Goal: Information Seeking & Learning: Find contact information

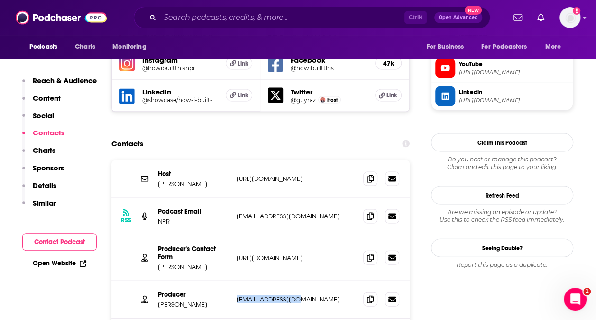
scroll to position [892, 0]
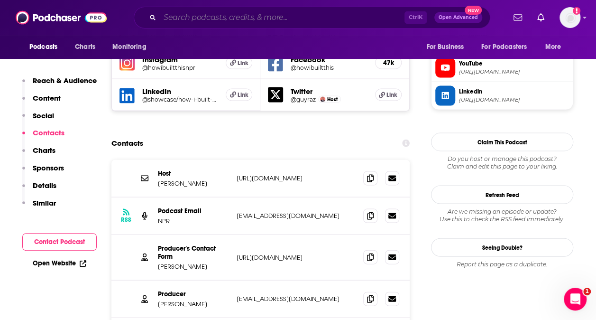
click at [272, 15] on input "Search podcasts, credits, & more..." at bounding box center [282, 17] width 245 height 15
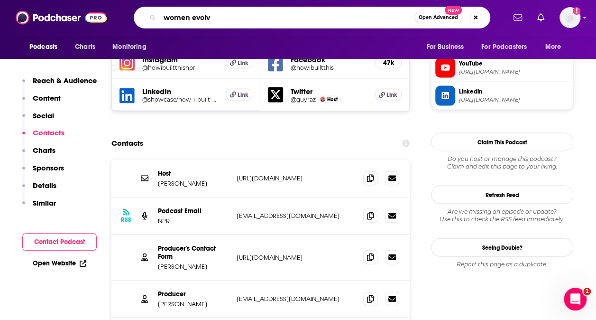
type input "women evolve"
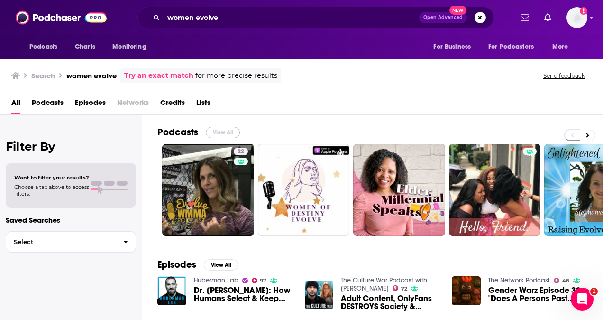
click at [229, 131] on button "View All" at bounding box center [223, 132] width 34 height 11
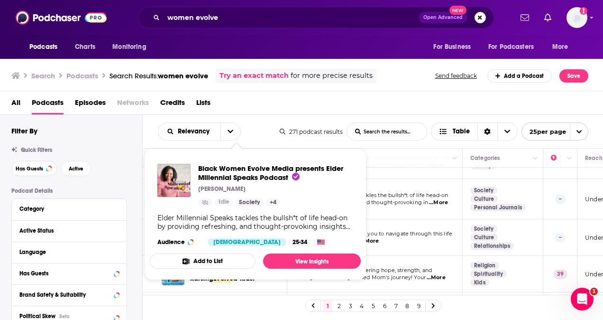
scroll to position [64, 0]
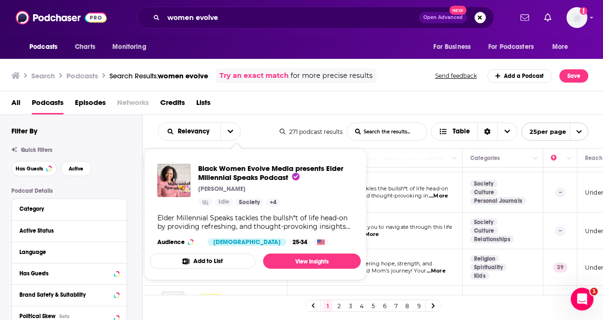
click at [275, 118] on div "Relevancy List Search Input Search the results... Table 271 podcast results Lis…" at bounding box center [373, 131] width 461 height 33
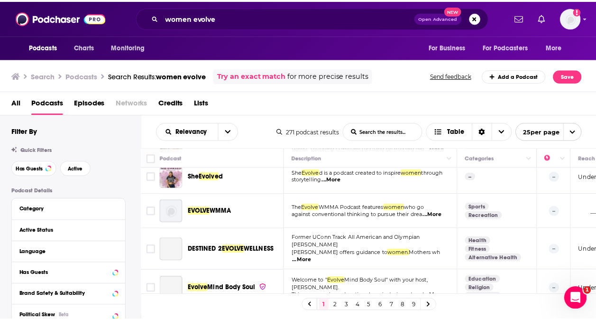
scroll to position [339, 0]
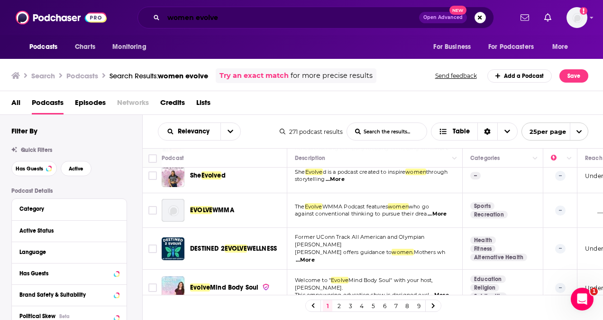
click at [253, 19] on input "women evolve" at bounding box center [292, 17] width 256 height 15
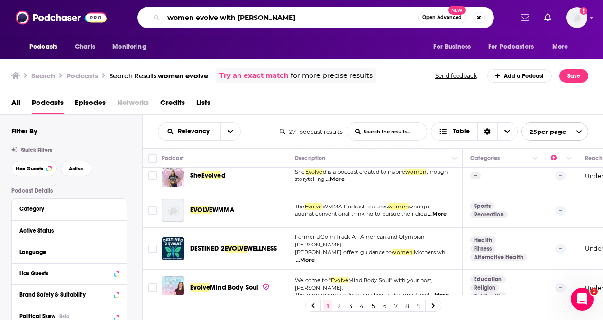
type input "women evolve with [PERSON_NAME]"
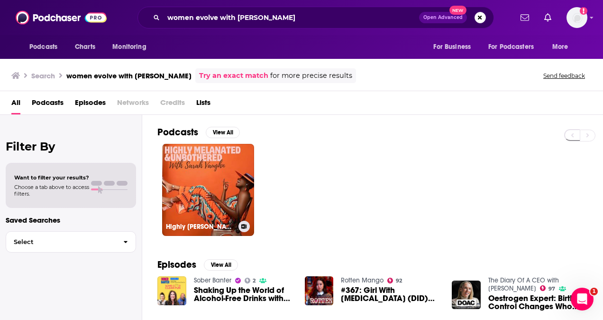
click at [221, 162] on link "Highly [PERSON_NAME] & Unbothered with [PERSON_NAME]" at bounding box center [208, 190] width 92 height 92
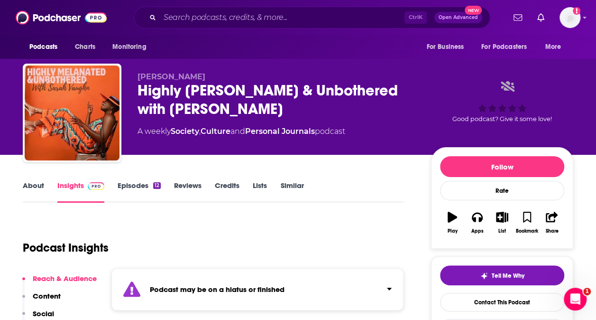
click at [239, 30] on div "Podcasts Charts Monitoring Ctrl K Open Advanced New For Business For Podcasters…" at bounding box center [298, 17] width 596 height 35
click at [247, 23] on input "Search podcasts, credits, & more..." at bounding box center [282, 17] width 245 height 15
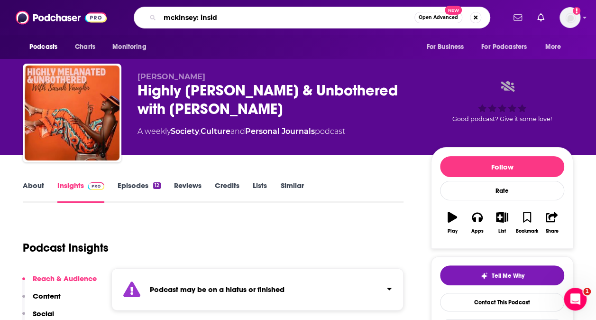
type input "mckinsey: inside"
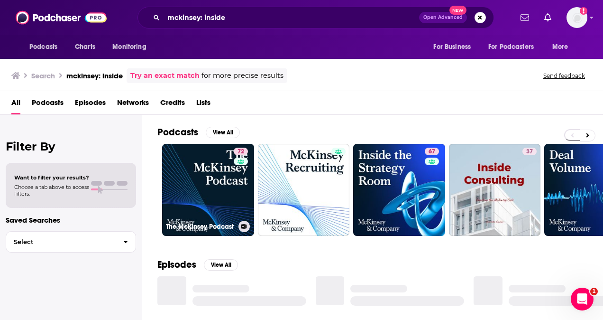
click at [204, 202] on link "72 The McKinsey Podcast" at bounding box center [208, 190] width 92 height 92
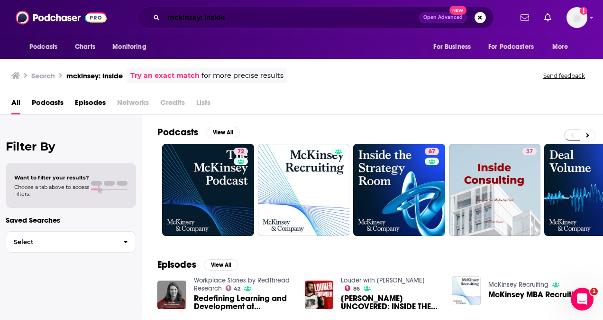
click at [267, 20] on input "mckinsey: inside" at bounding box center [292, 17] width 256 height 15
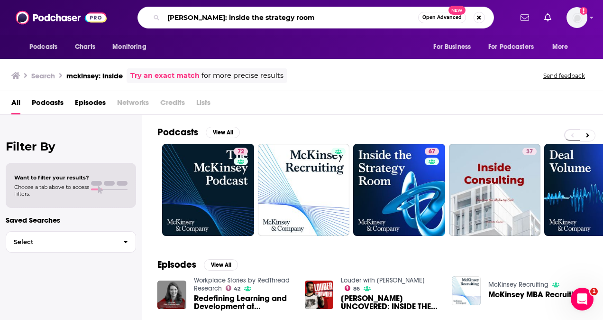
type input "[PERSON_NAME]: inside the strategy room"
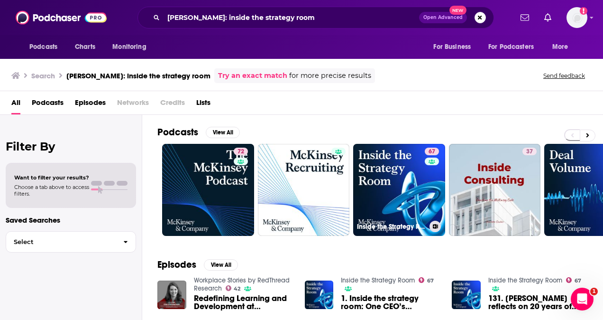
click at [397, 191] on link "67 Inside the Strategy Room" at bounding box center [399, 190] width 92 height 92
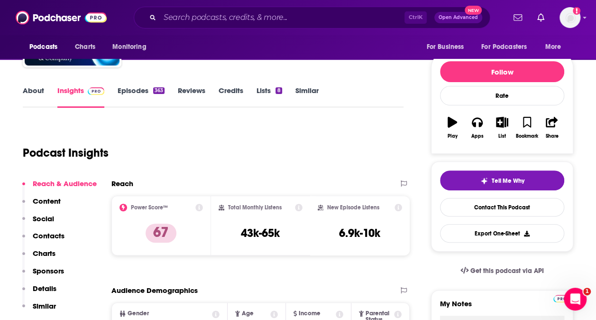
scroll to position [142, 0]
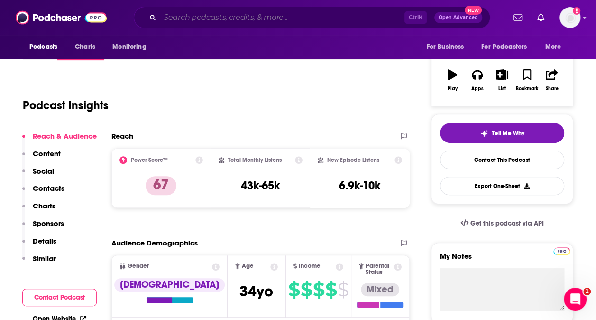
click at [312, 21] on input "Search podcasts, credits, & more..." at bounding box center [282, 17] width 245 height 15
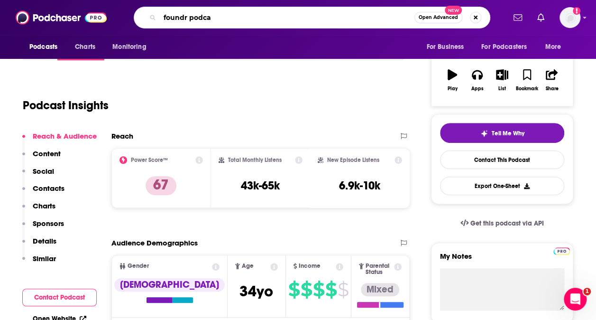
type input "foundr podcas"
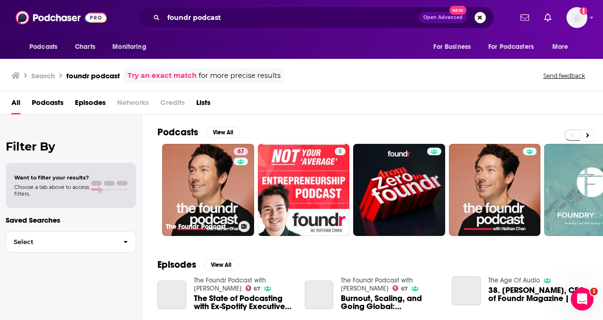
click at [212, 205] on link "67 The Foundr Podcast with [PERSON_NAME]" at bounding box center [208, 190] width 92 height 92
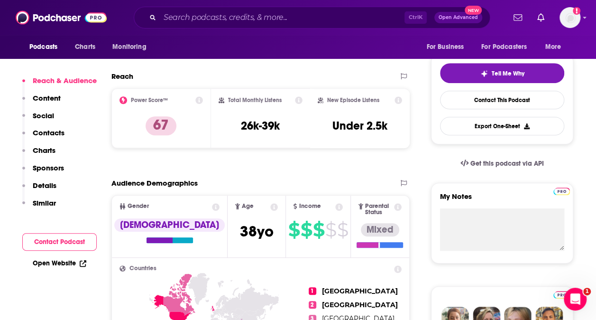
scroll to position [190, 0]
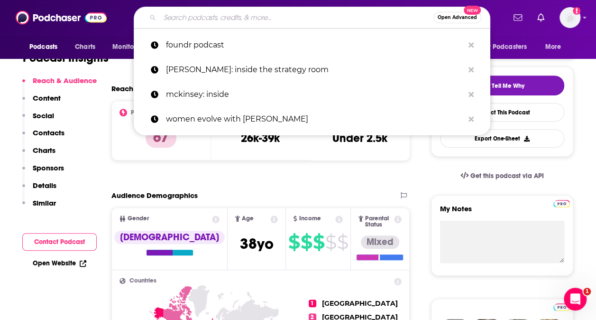
drag, startPoint x: 202, startPoint y: 17, endPoint x: 189, endPoint y: 31, distance: 19.1
click at [204, 18] on input "Search podcasts, credits, & more..." at bounding box center [297, 17] width 274 height 15
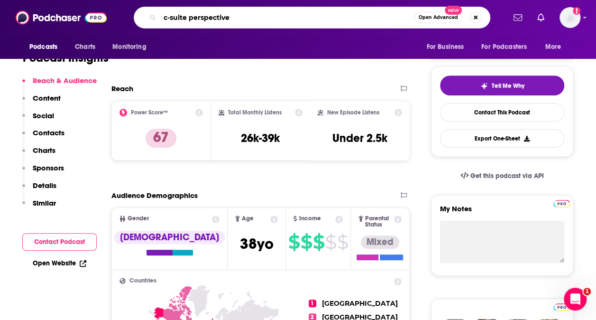
type input "c-suite perspectives"
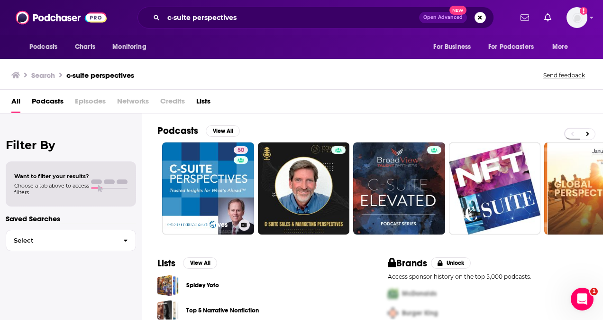
click at [200, 171] on link "50 C-Suite Perspectives" at bounding box center [208, 188] width 92 height 92
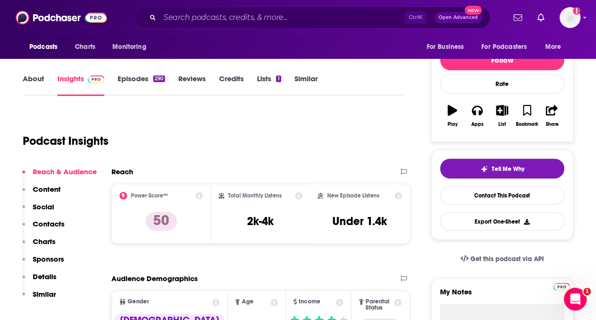
scroll to position [142, 0]
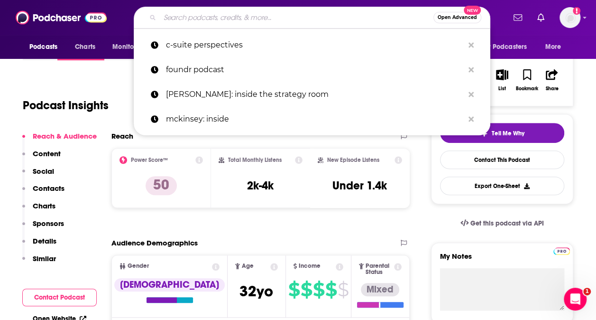
click at [281, 12] on input "Search podcasts, credits, & more..." at bounding box center [297, 17] width 274 height 15
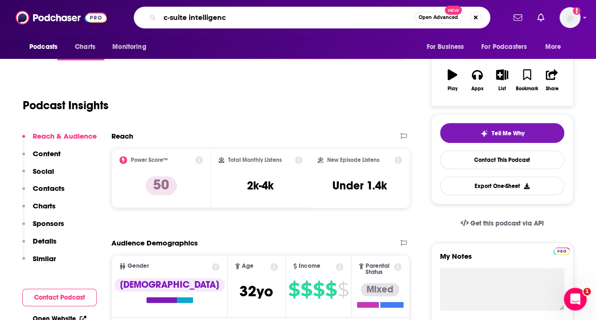
type input "c-suite intelligence"
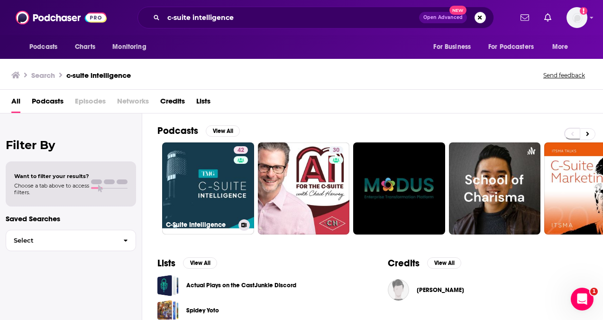
click at [195, 180] on link "42 C-Suite Intelligence" at bounding box center [208, 188] width 92 height 92
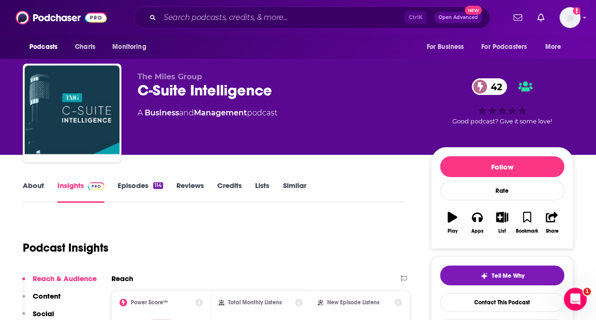
scroll to position [95, 0]
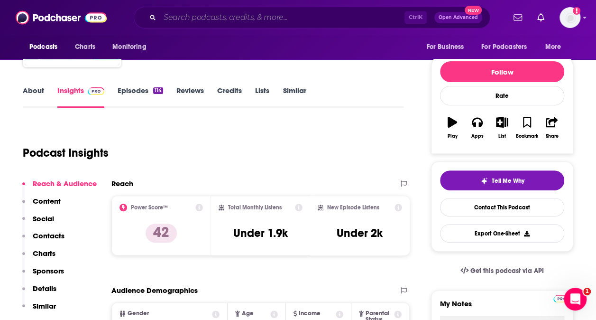
click at [197, 16] on input "Search podcasts, credits, & more..." at bounding box center [282, 17] width 245 height 15
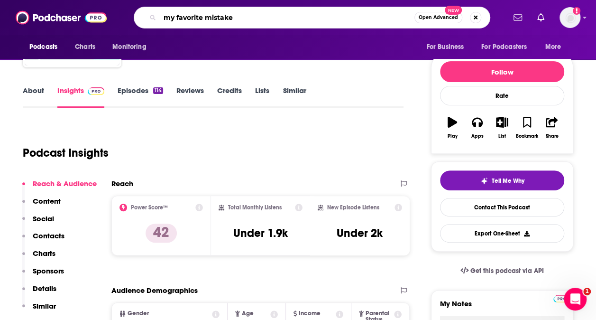
type input "my favorite mistakes"
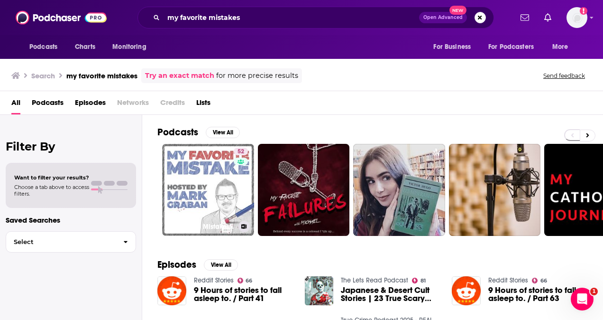
click at [230, 169] on link "52 My Favorite Mistake: Business Lessons from Failures and Success" at bounding box center [208, 190] width 92 height 92
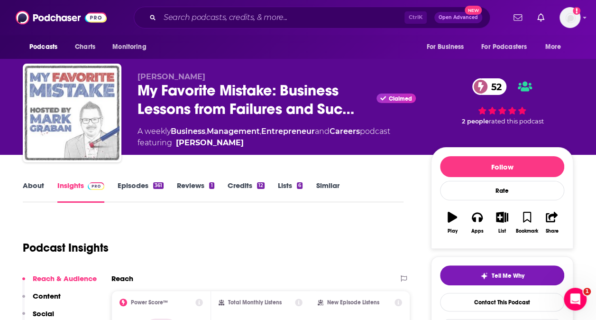
scroll to position [95, 0]
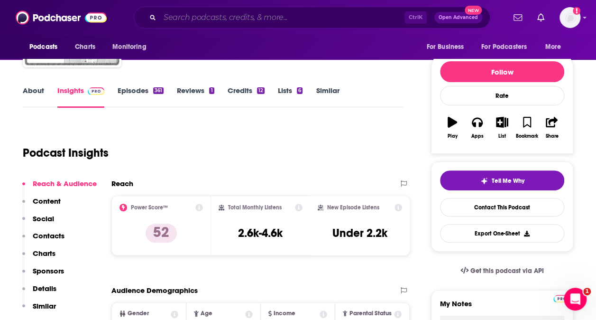
drag, startPoint x: 279, startPoint y: 16, endPoint x: 269, endPoint y: 19, distance: 10.5
click at [277, 16] on input "Search podcasts, credits, & more..." at bounding box center [282, 17] width 245 height 15
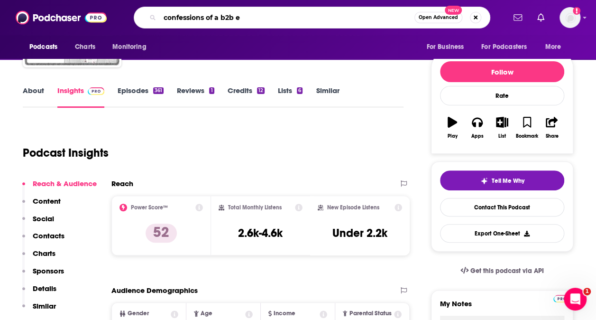
type input "confessions of a b2b"
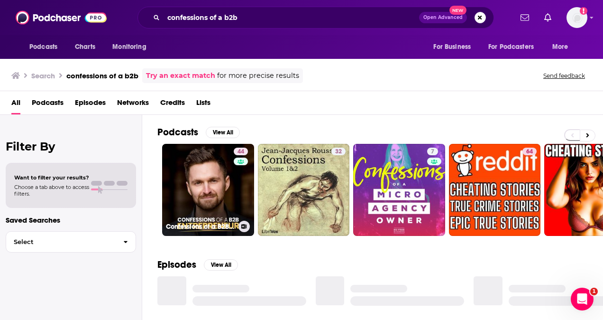
click at [217, 183] on link "44 Confessions of a B2B Entrepreneur" at bounding box center [208, 190] width 92 height 92
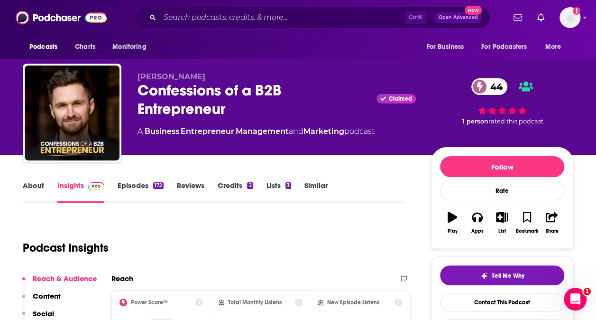
scroll to position [95, 0]
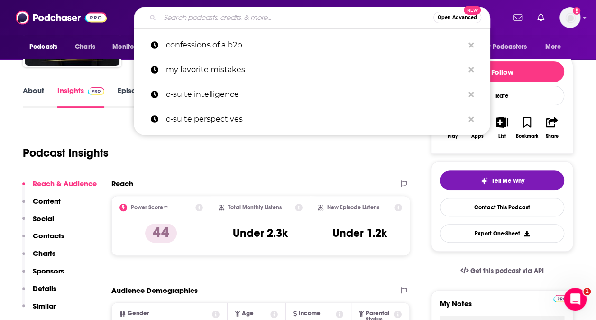
click at [180, 18] on input "Search podcasts, credits, & more..." at bounding box center [297, 17] width 274 height 15
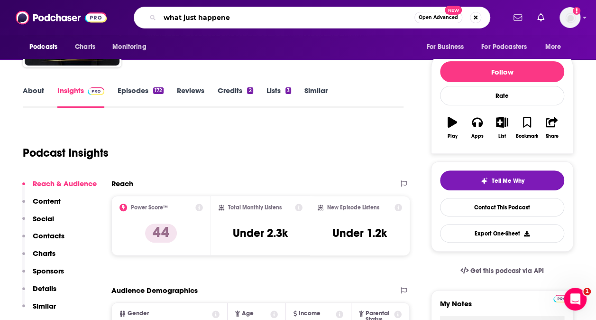
type input "what just happened"
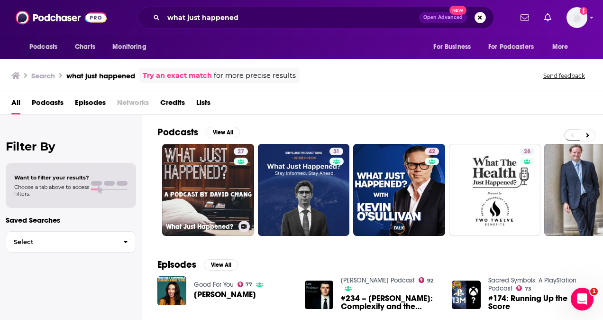
click at [213, 181] on link "27 What Just Happened?" at bounding box center [208, 190] width 92 height 92
click at [266, 9] on div "what just happened Open Advanced New" at bounding box center [316, 18] width 357 height 22
click at [267, 17] on input "what just happened" at bounding box center [292, 17] width 256 height 15
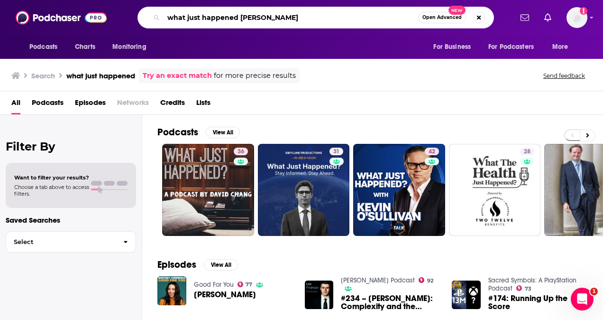
type input "what just happened [PERSON_NAME]"
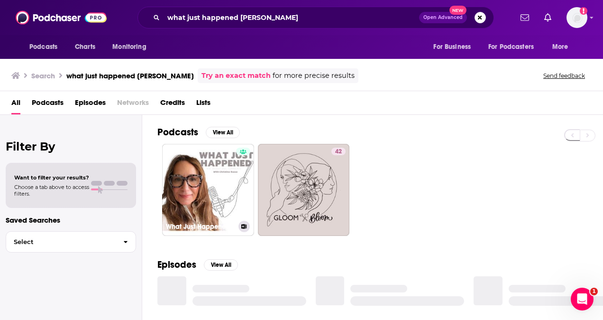
click at [206, 176] on link "What Just Happened" at bounding box center [208, 190] width 92 height 92
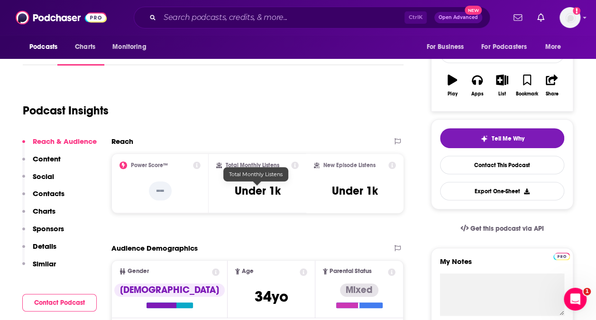
scroll to position [142, 0]
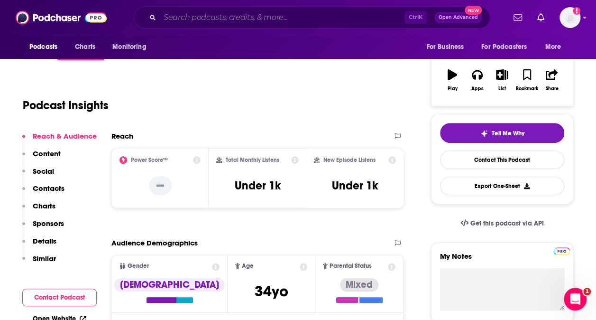
click at [304, 19] on input "Search podcasts, credits, & more..." at bounding box center [282, 17] width 245 height 15
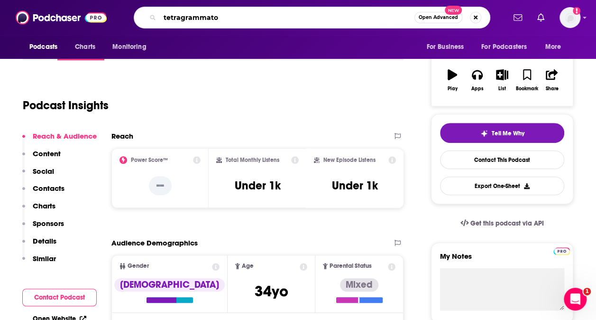
type input "tetragrammaton"
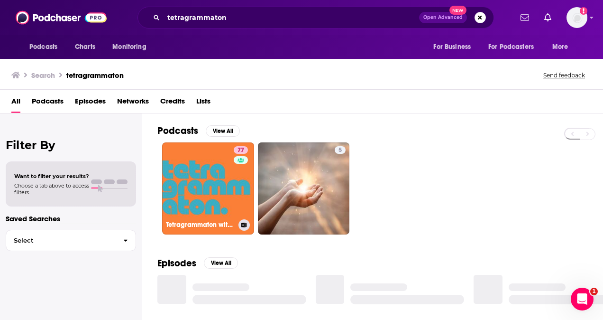
click at [192, 209] on link "77 Tetragrammaton with [PERSON_NAME]" at bounding box center [208, 188] width 92 height 92
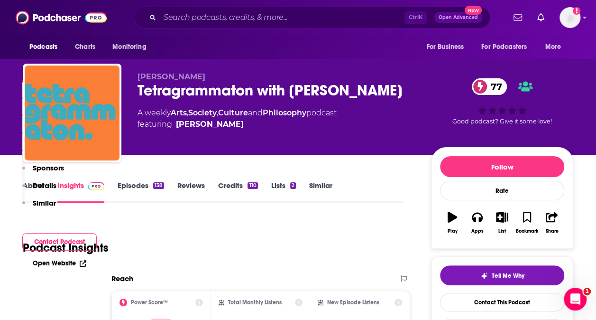
scroll to position [190, 0]
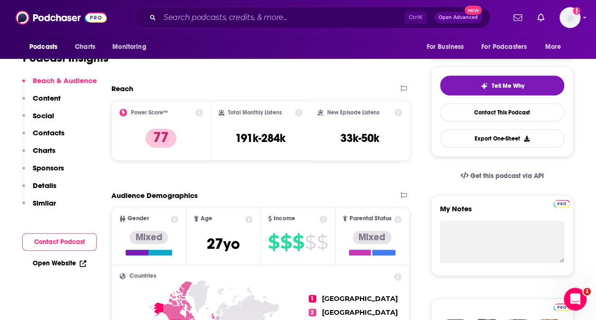
click at [318, 26] on div "Ctrl K Open Advanced New" at bounding box center [312, 18] width 357 height 22
click at [318, 20] on input "Search podcasts, credits, & more..." at bounding box center [282, 17] width 245 height 15
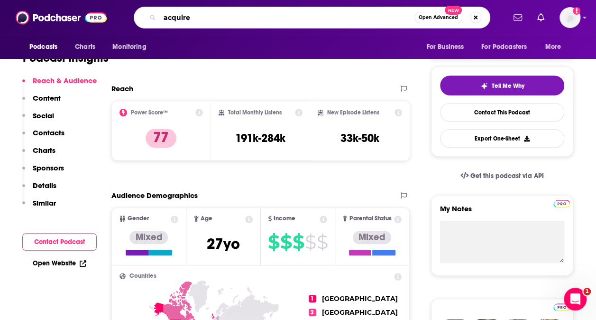
type input "acquired"
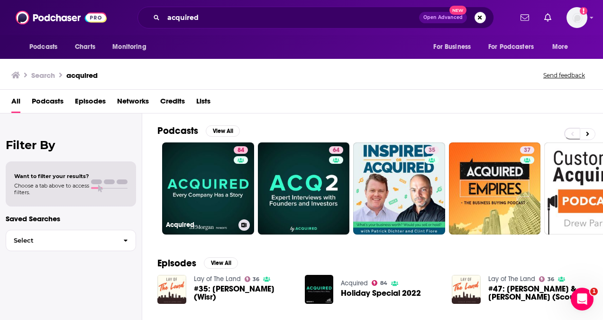
click at [190, 181] on link "84 Acquired" at bounding box center [208, 188] width 92 height 92
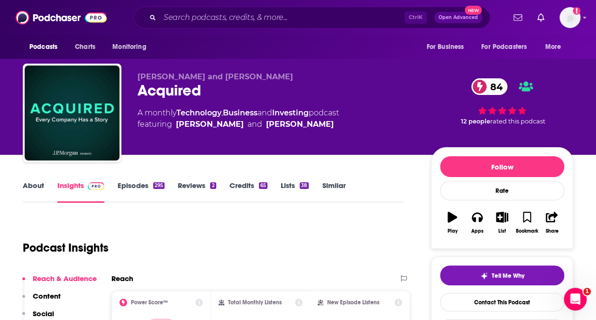
scroll to position [95, 0]
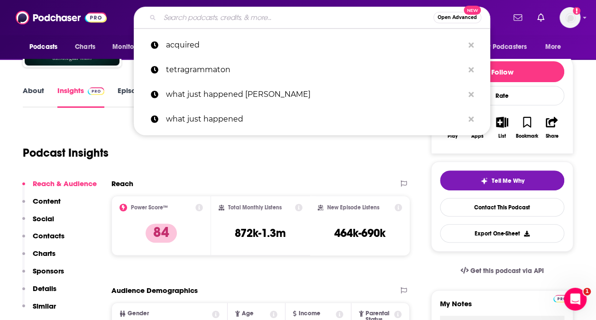
click at [282, 19] on input "Search podcasts, credits, & more..." at bounding box center [297, 17] width 274 height 15
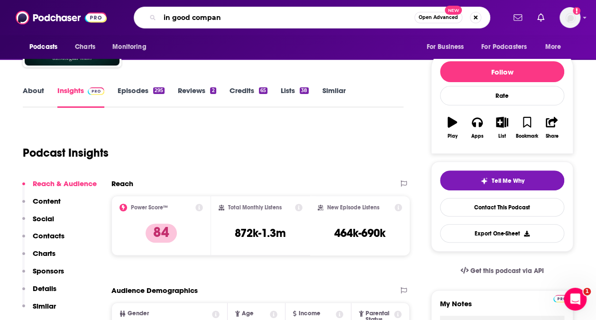
type input "in good company"
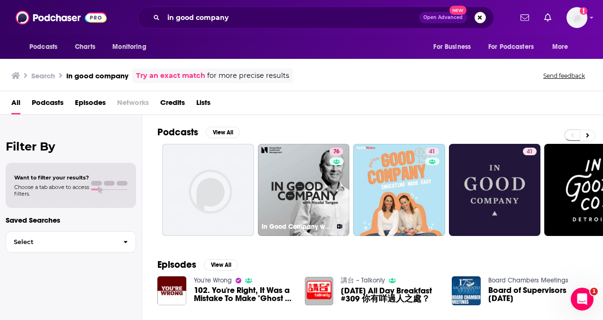
click at [296, 179] on link "76 In Good Company with [PERSON_NAME]" at bounding box center [304, 190] width 92 height 92
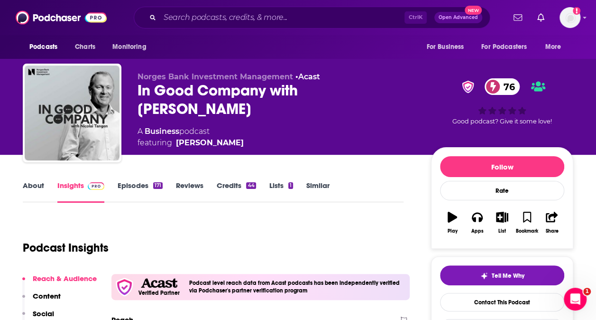
click at [184, 220] on div "Podcast Insights" at bounding box center [209, 242] width 373 height 48
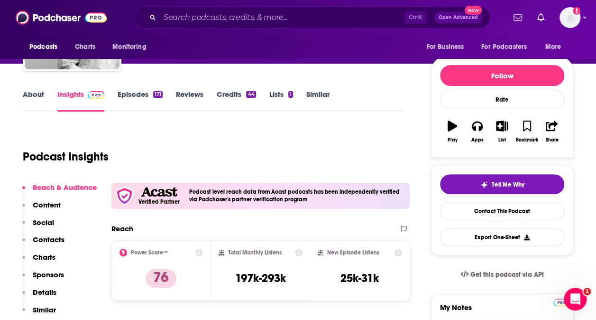
scroll to position [142, 0]
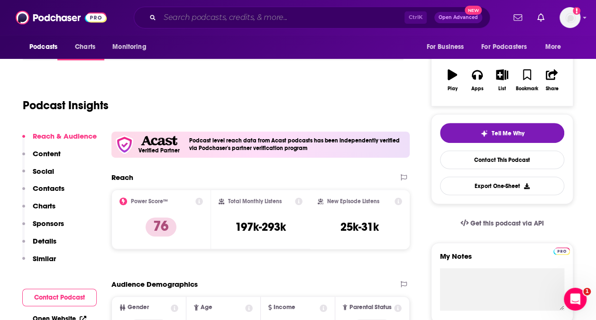
click at [248, 19] on input "Search podcasts, credits, & more..." at bounding box center [282, 17] width 245 height 15
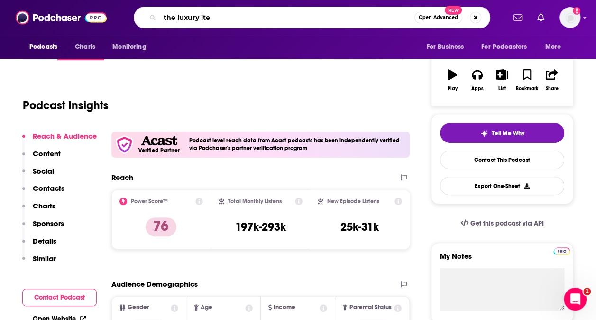
type input "the luxury item"
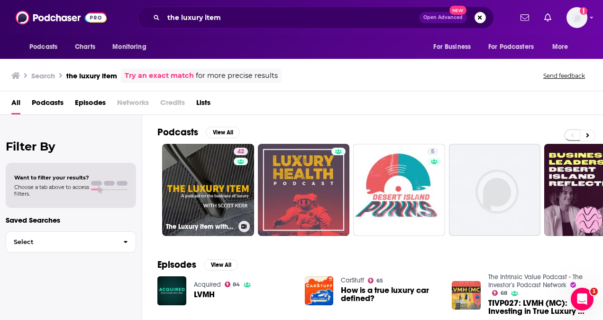
click at [191, 196] on link "42 The Luxury Item with [PERSON_NAME]" at bounding box center [208, 190] width 92 height 92
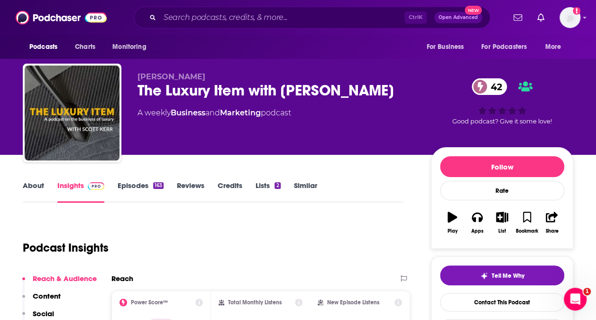
scroll to position [142, 0]
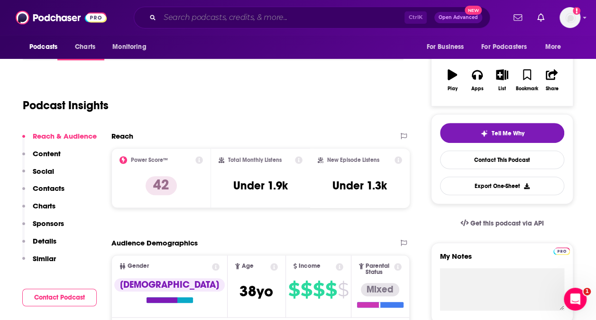
click at [311, 14] on input "Search podcasts, credits, & more..." at bounding box center [282, 17] width 245 height 15
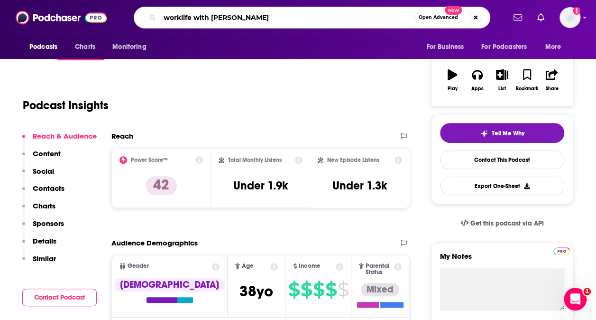
type input "worklife with [PERSON_NAME]"
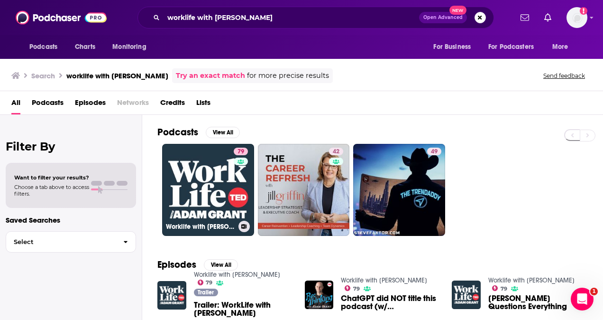
click at [167, 191] on link "79 Worklife with [PERSON_NAME]" at bounding box center [208, 190] width 92 height 92
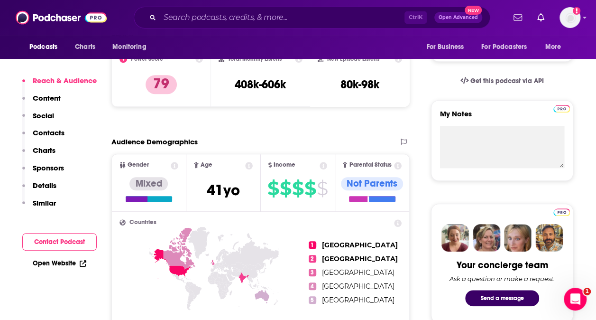
scroll to position [332, 0]
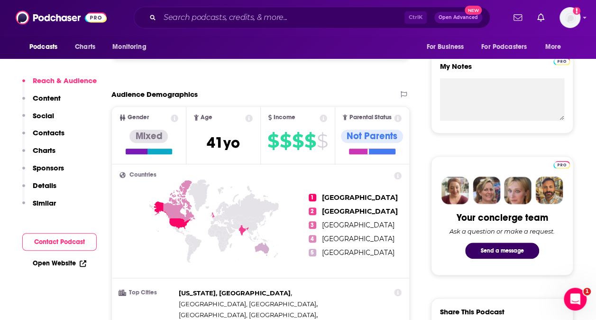
click at [50, 136] on p "Contacts" at bounding box center [49, 132] width 32 height 9
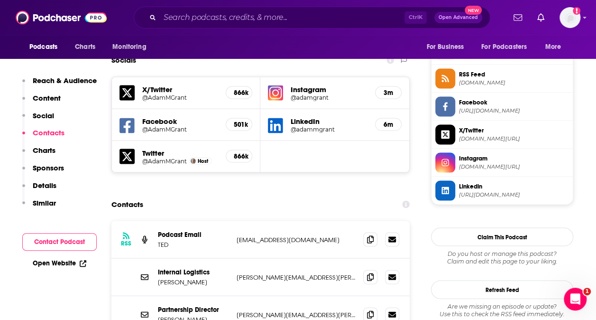
scroll to position [866, 0]
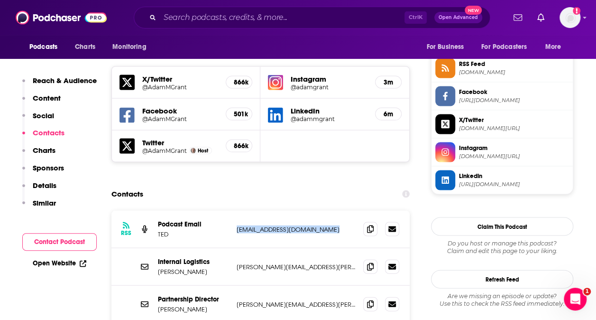
drag, startPoint x: 223, startPoint y: 178, endPoint x: 362, endPoint y: 175, distance: 138.5
click at [361, 210] on div "RSS Podcast Email [PERSON_NAME] [EMAIL_ADDRESS][DOMAIN_NAME] [EMAIL_ADDRESS][DO…" at bounding box center [260, 228] width 298 height 37
copy div "[EMAIL_ADDRESS][DOMAIN_NAME] [EMAIL_ADDRESS][DOMAIN_NAME]"
drag, startPoint x: 280, startPoint y: 211, endPoint x: 218, endPoint y: 215, distance: 62.3
click at [0, 0] on div "Internal Logistics [PERSON_NAME] [PERSON_NAME][EMAIL_ADDRESS][PERSON_NAME][DOMA…" at bounding box center [0, 0] width 0 height 0
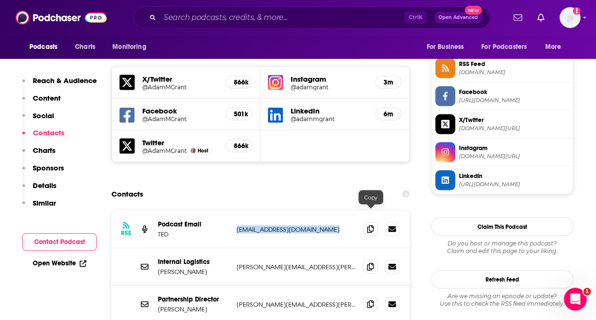
copy div "[PERSON_NAME][EMAIL_ADDRESS][PERSON_NAME][DOMAIN_NAME]"
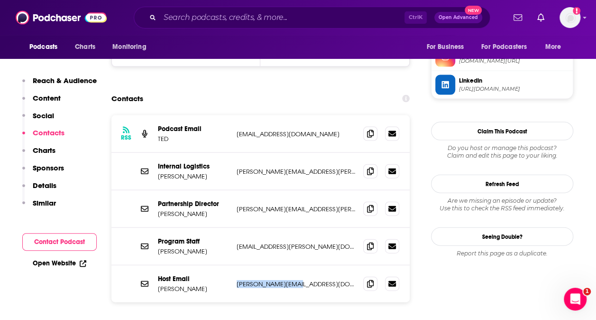
drag, startPoint x: 237, startPoint y: 231, endPoint x: 312, endPoint y: 225, distance: 74.7
click at [312, 265] on div "Host Email [PERSON_NAME] [PERSON_NAME][EMAIL_ADDRESS][DOMAIN_NAME] [PERSON_NAME…" at bounding box center [260, 283] width 298 height 37
copy p "[PERSON_NAME][EMAIL_ADDRESS][DOMAIN_NAME]"
click at [213, 21] on input "Search podcasts, credits, & more..." at bounding box center [282, 17] width 245 height 15
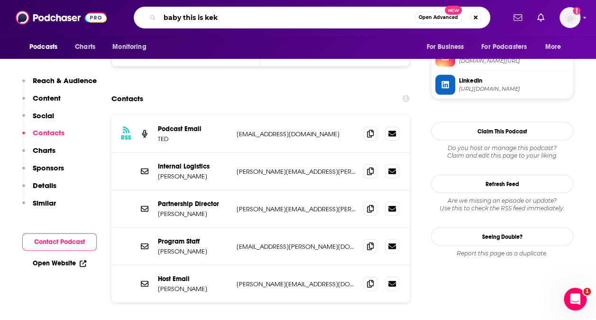
type input "baby this is keke"
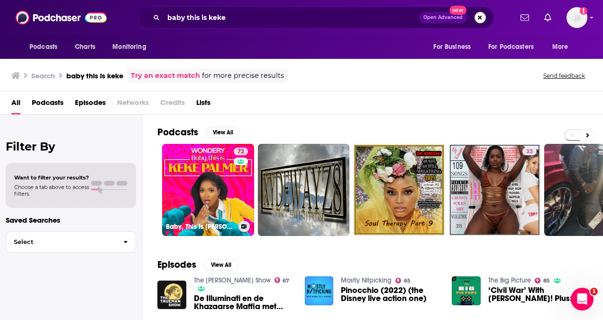
click at [234, 178] on div "72" at bounding box center [242, 183] width 17 height 73
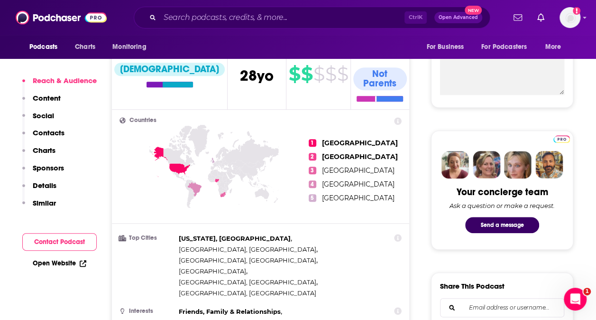
scroll to position [285, 0]
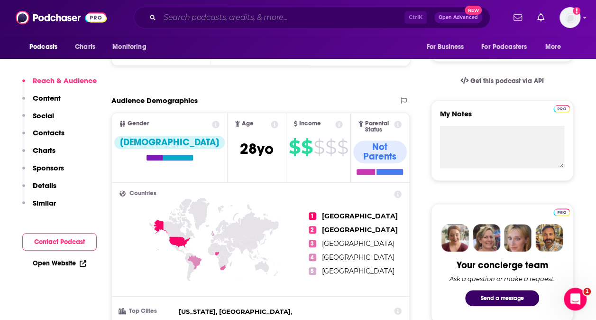
click at [189, 13] on input "Search podcasts, credits, & more..." at bounding box center [282, 17] width 245 height 15
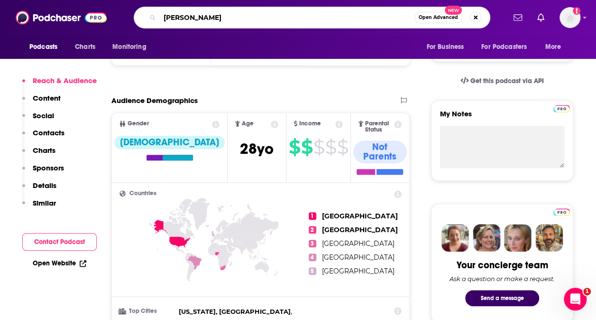
type input "[PERSON_NAME]"
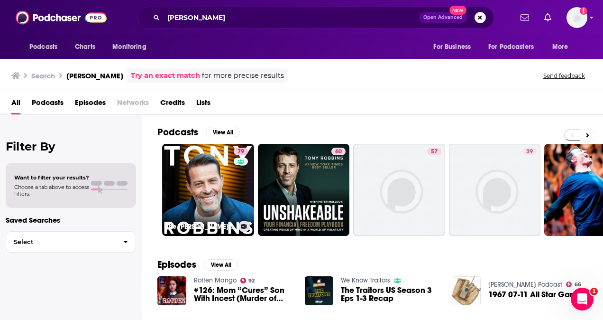
click at [184, 190] on link "79 The [PERSON_NAME] Podcast" at bounding box center [208, 190] width 92 height 92
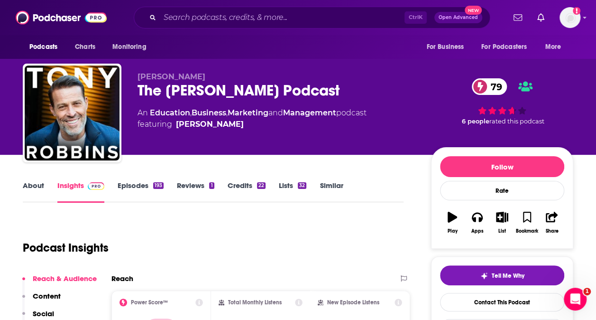
scroll to position [142, 0]
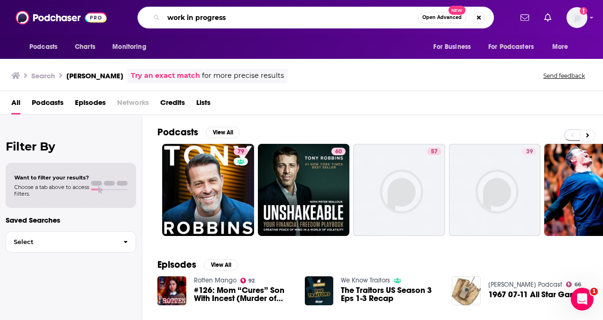
type input "work in progress"
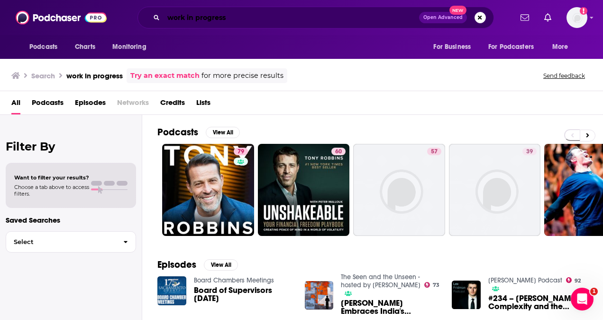
click at [257, 24] on input "work in progress" at bounding box center [292, 17] width 256 height 15
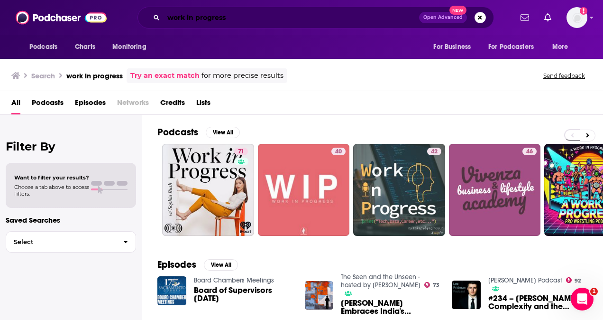
click at [357, 21] on input "work in progress" at bounding box center [292, 17] width 256 height 15
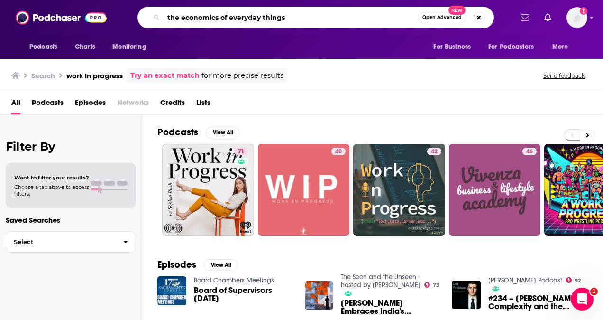
type input "the economics of everyday things"
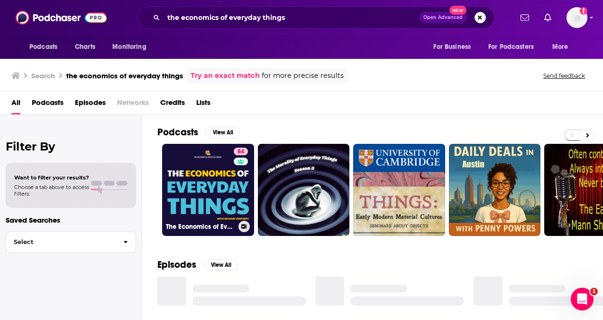
click at [215, 194] on link "84 The Economics of Everyday Things" at bounding box center [208, 190] width 92 height 92
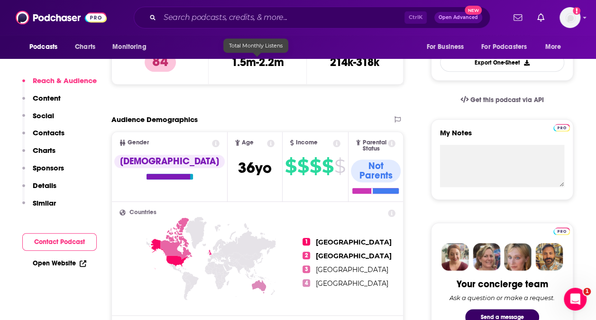
scroll to position [285, 0]
